Goal: Information Seeking & Learning: Learn about a topic

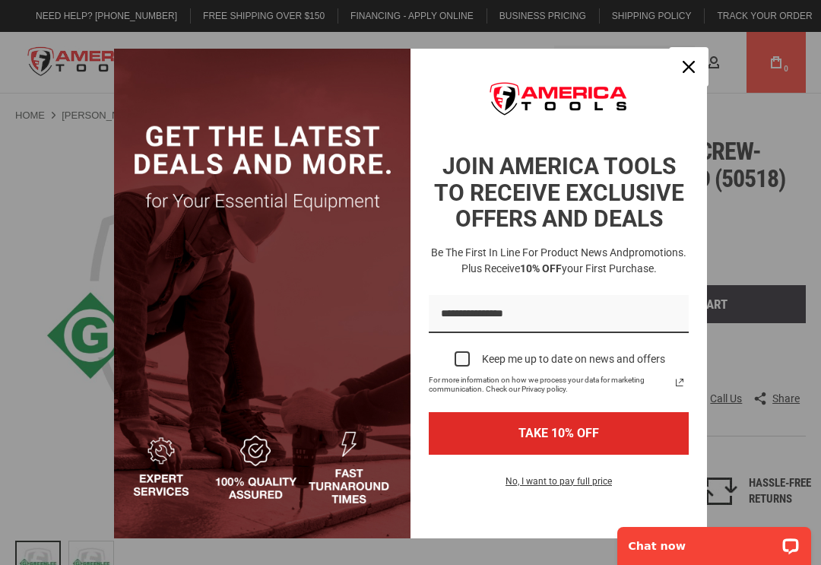
click at [682, 68] on icon "close icon" at bounding box center [688, 67] width 12 height 12
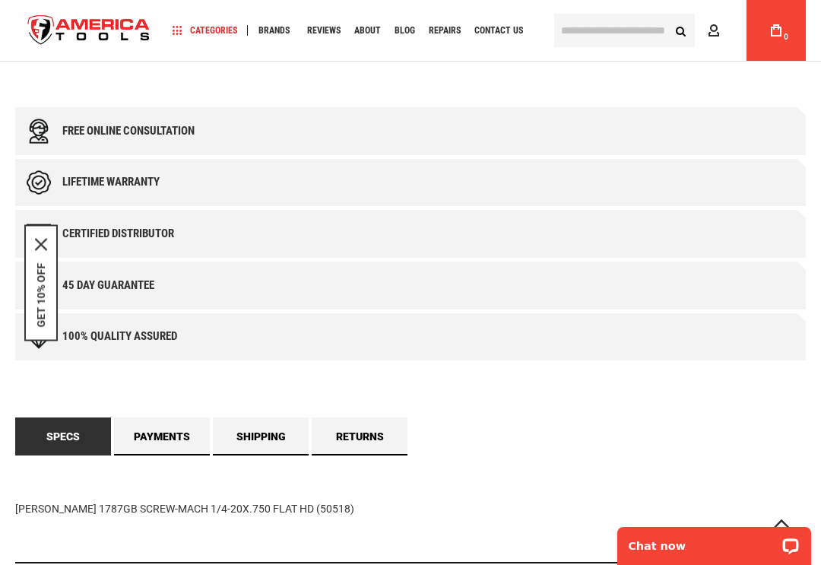
scroll to position [608, 0]
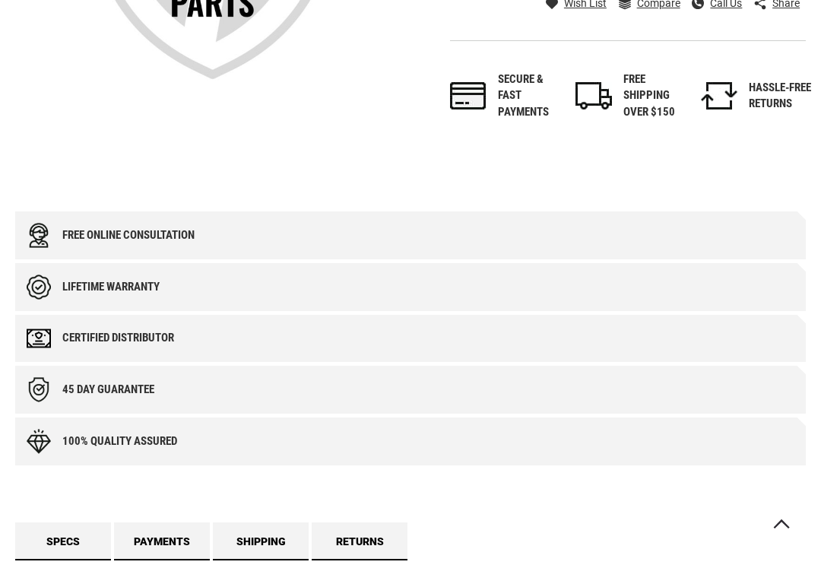
scroll to position [380, 0]
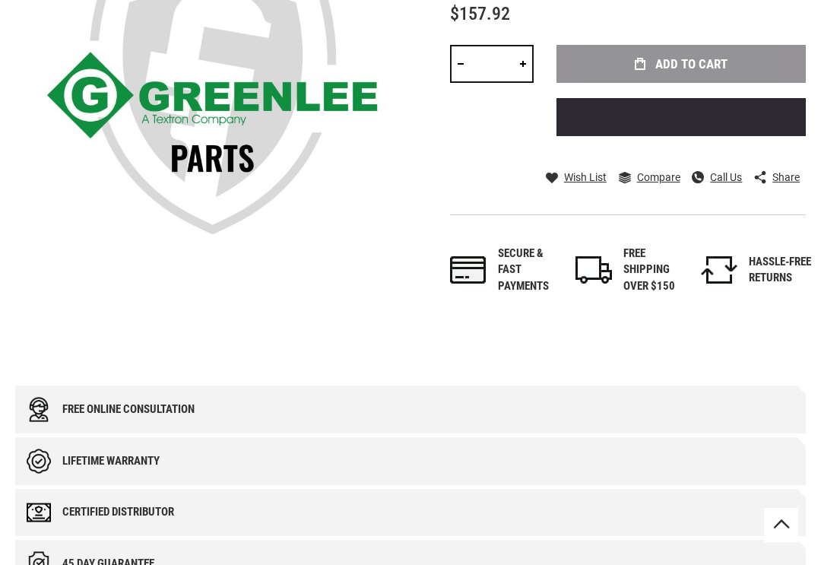
scroll to position [228, 0]
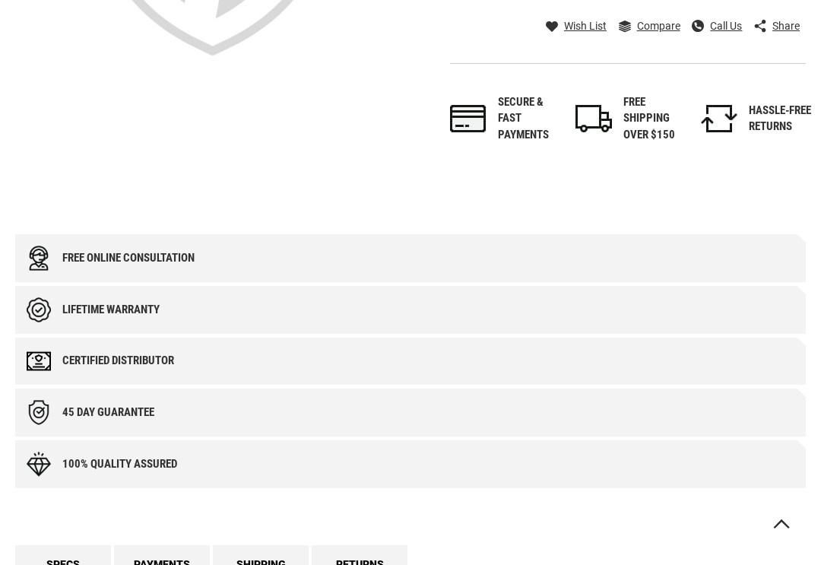
scroll to position [380, 0]
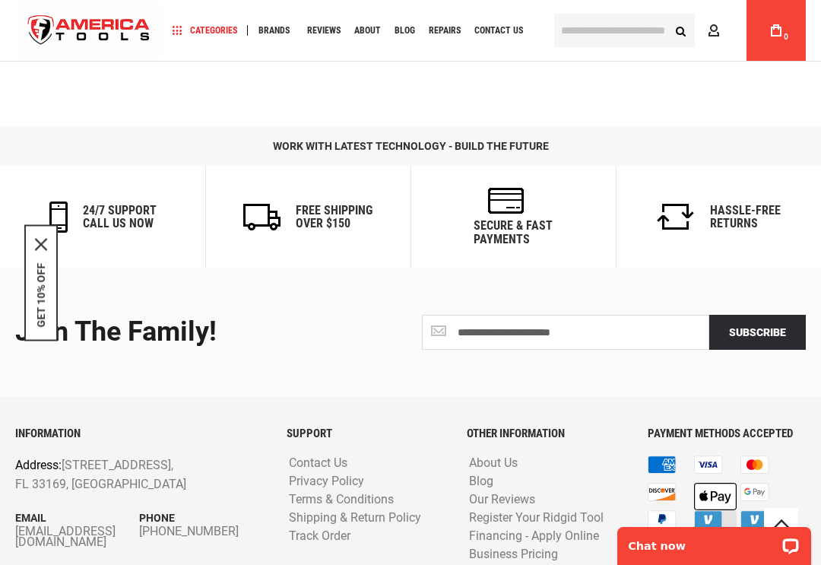
scroll to position [1672, 0]
